Goal: Task Accomplishment & Management: Manage account settings

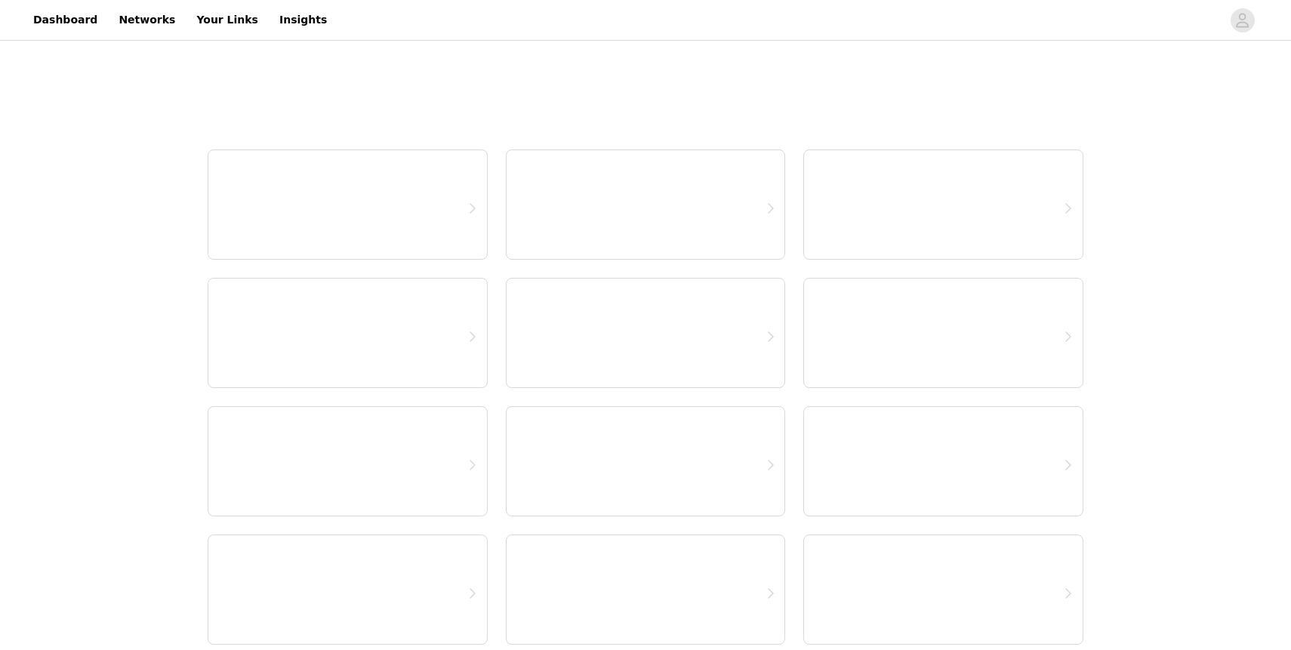
select select "12"
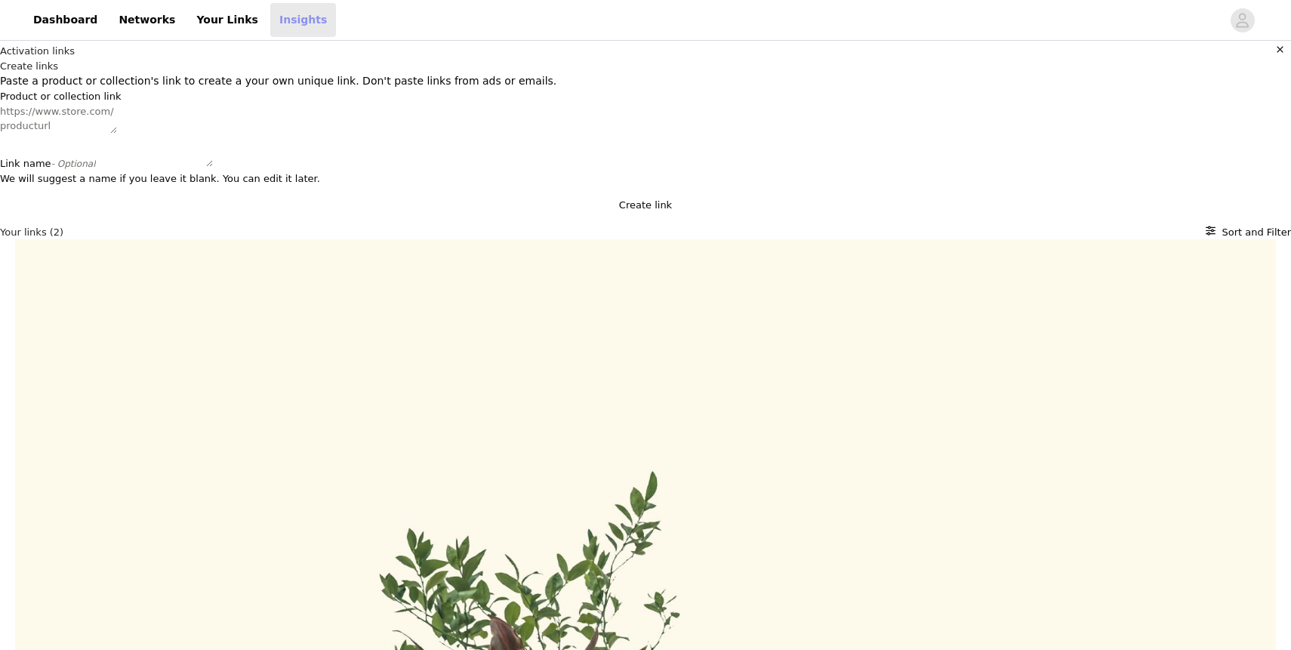
click at [279, 17] on link "Insights" at bounding box center [303, 20] width 66 height 34
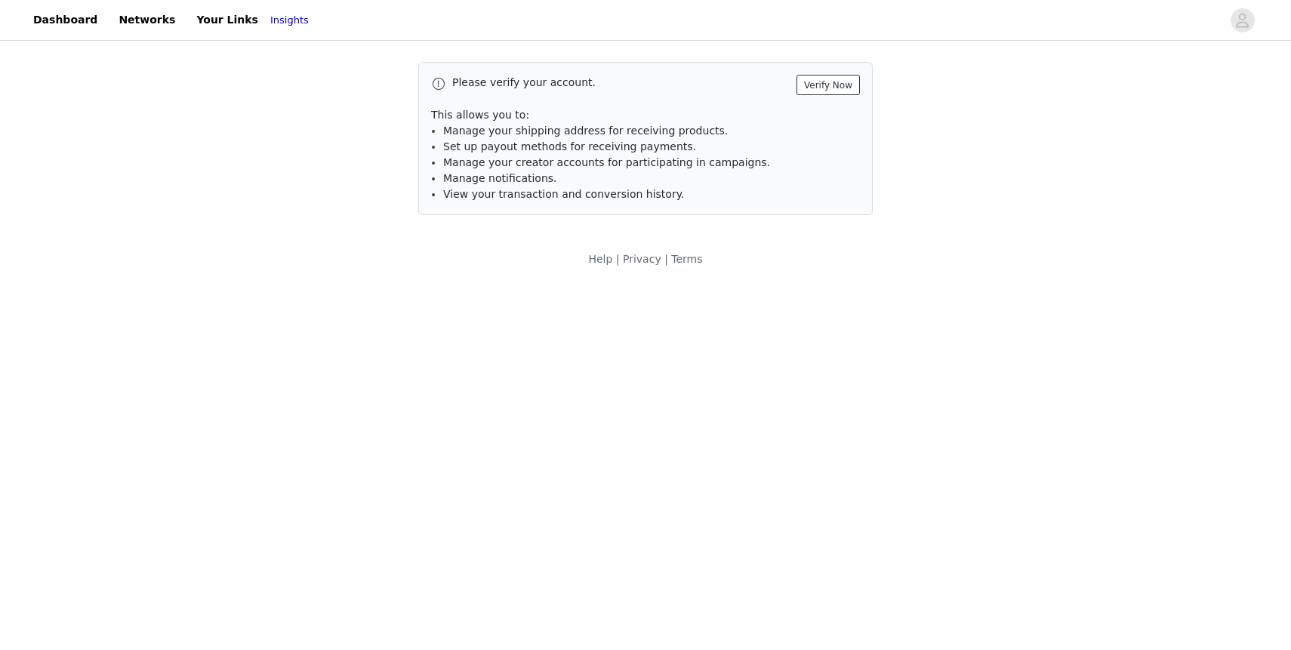
click at [826, 91] on button "Verify Now" at bounding box center [828, 85] width 63 height 20
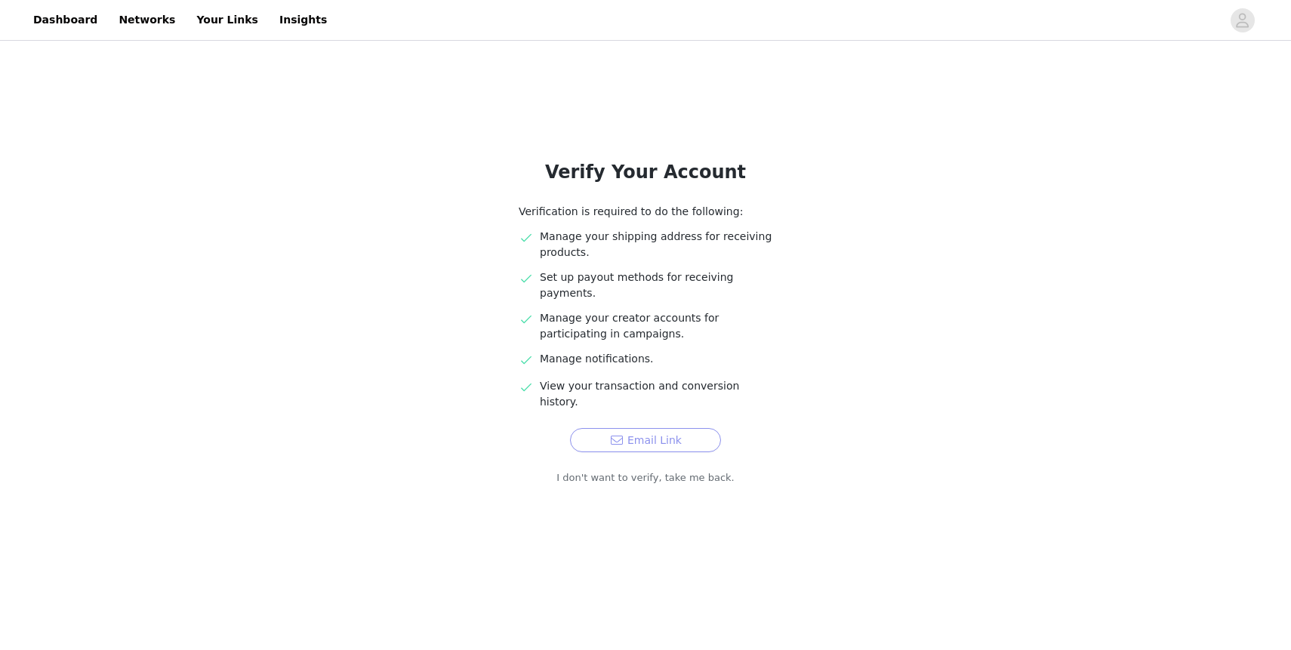
click at [647, 428] on button "Email Link" at bounding box center [645, 440] width 151 height 24
